Goal: Complete application form

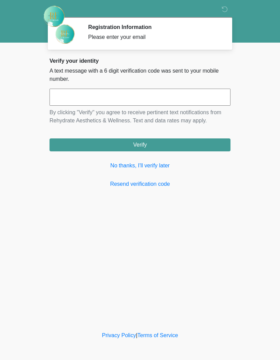
click at [143, 100] on input "text" at bounding box center [139, 97] width 181 height 17
type input "******"
click at [175, 142] on button "Verify" at bounding box center [139, 144] width 181 height 13
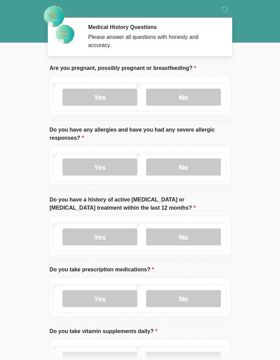
click at [188, 95] on label "No" at bounding box center [183, 97] width 75 height 17
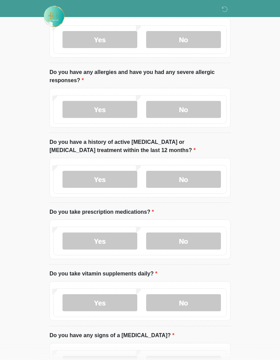
scroll to position [59, 0]
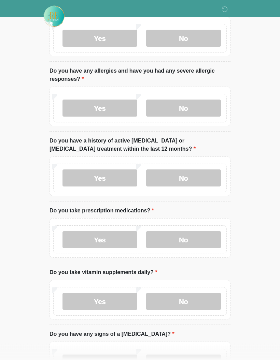
click at [199, 111] on label "No" at bounding box center [183, 108] width 75 height 17
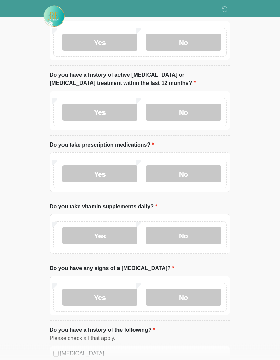
scroll to position [125, 0]
click at [191, 114] on label "No" at bounding box center [183, 112] width 75 height 17
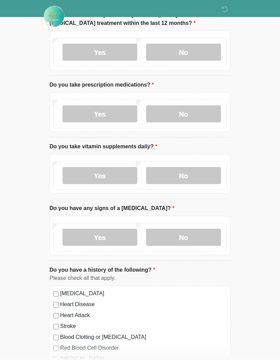
scroll to position [186, 0]
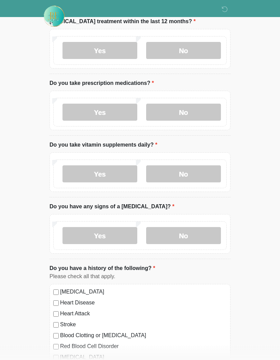
click at [118, 114] on label "Yes" at bounding box center [99, 112] width 75 height 17
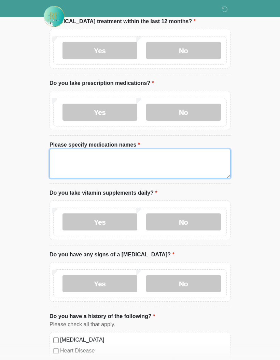
click at [139, 158] on textarea "Please specify medication names" at bounding box center [139, 163] width 181 height 29
type textarea "*"
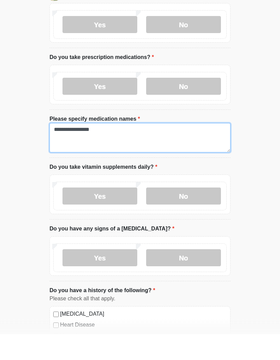
type textarea "**********"
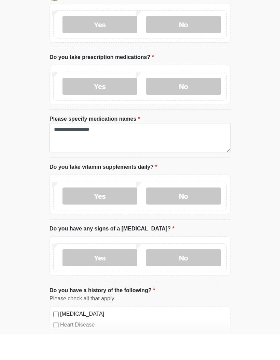
click at [126, 214] on label "Yes" at bounding box center [99, 222] width 75 height 17
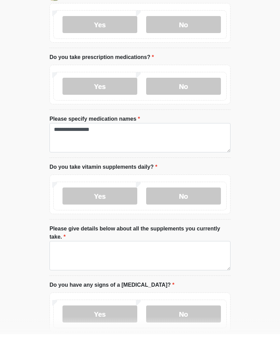
scroll to position [212, 0]
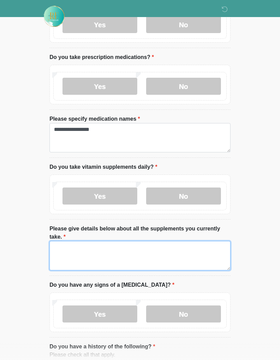
click at [129, 252] on textarea "Please give details below about all the supplements you currently take." at bounding box center [139, 255] width 181 height 29
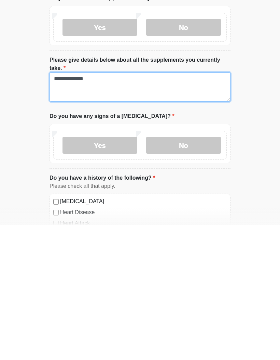
scroll to position [248, 0]
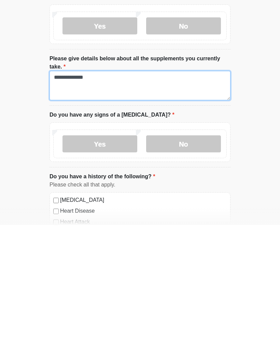
type textarea "**********"
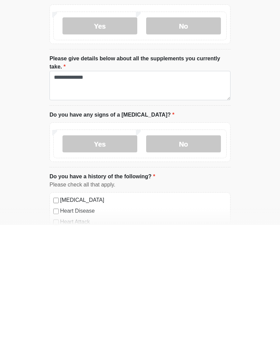
click at [194, 270] on label "No" at bounding box center [183, 278] width 75 height 17
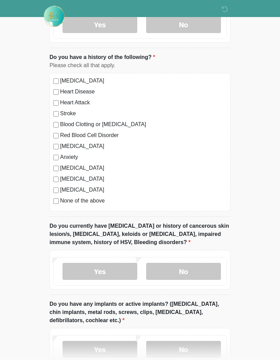
scroll to position [503, 0]
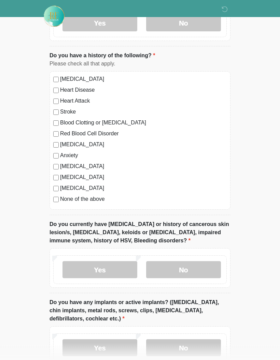
click at [72, 201] on label "None of the above" at bounding box center [143, 199] width 166 height 8
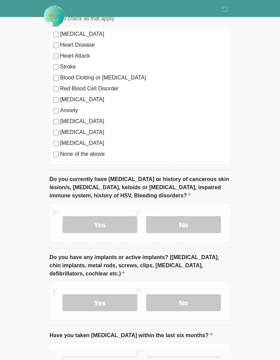
scroll to position [549, 0]
click at [185, 222] on label "No" at bounding box center [183, 224] width 75 height 17
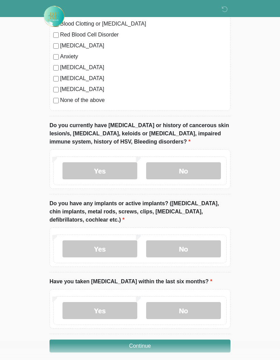
scroll to position [630, 0]
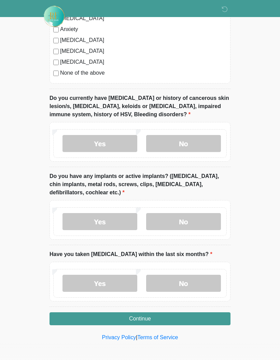
click at [203, 215] on label "No" at bounding box center [183, 221] width 75 height 17
click at [194, 282] on label "No" at bounding box center [183, 283] width 75 height 17
click at [182, 322] on button "Continue" at bounding box center [139, 318] width 181 height 13
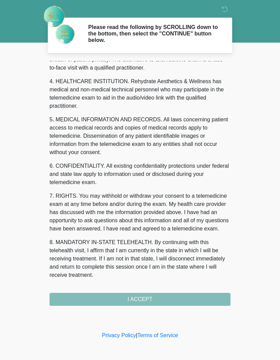
scroll to position [180, 0]
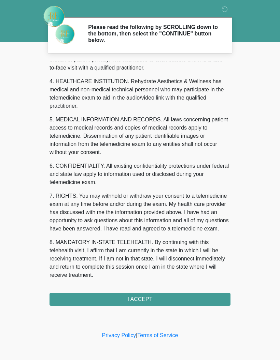
click at [163, 299] on button "I ACCEPT" at bounding box center [139, 299] width 181 height 13
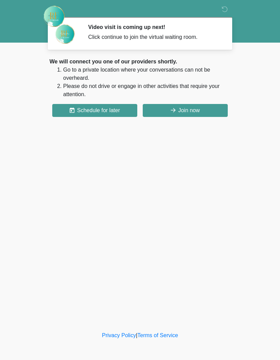
click at [200, 108] on button "Join now" at bounding box center [185, 110] width 85 height 13
